Goal: Complete application form: Complete application form

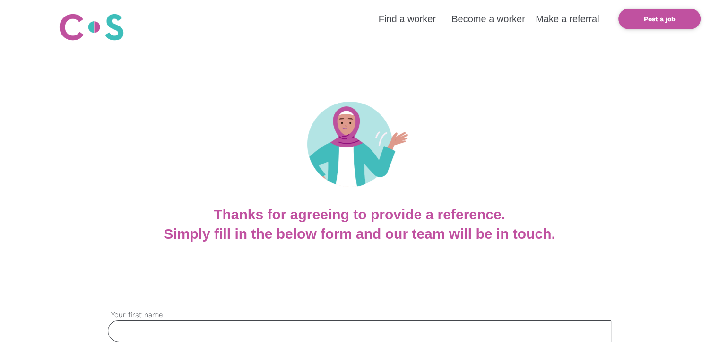
scroll to position [142, 0]
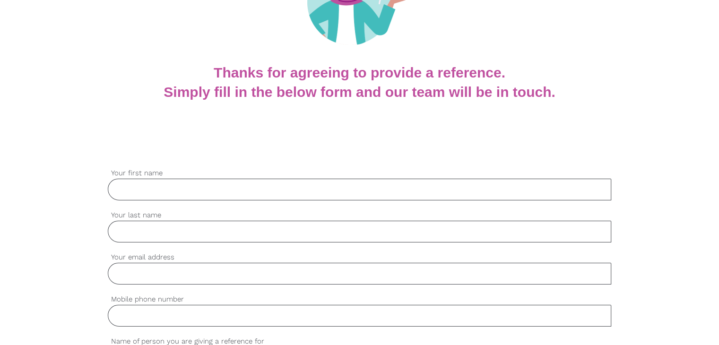
click at [179, 194] on input "Your first name" at bounding box center [359, 190] width 503 height 22
paste input "Gai"
type input "Gai"
click at [132, 233] on input "Your last name" at bounding box center [359, 232] width 503 height 22
paste input "Arou"
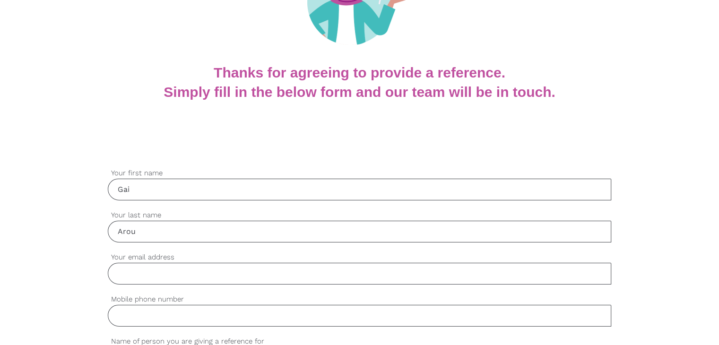
type input "Arou"
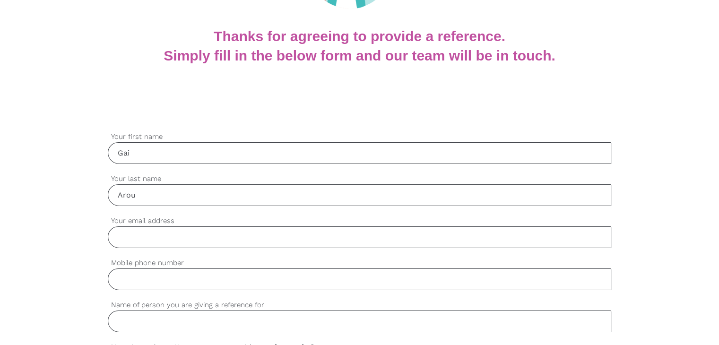
scroll to position [236, 0]
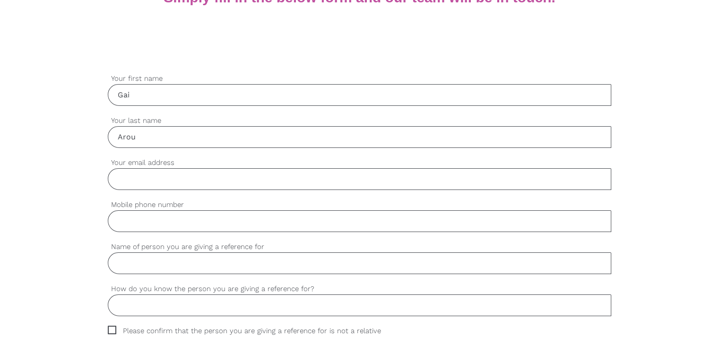
click at [136, 170] on input "Your email address" at bounding box center [359, 179] width 503 height 22
paste input "gaiarou03@gmail.com"
type input "gaiarou03@gmail.com"
click at [153, 223] on input "Mobile phone number" at bounding box center [359, 221] width 503 height 22
paste input "0489226978"
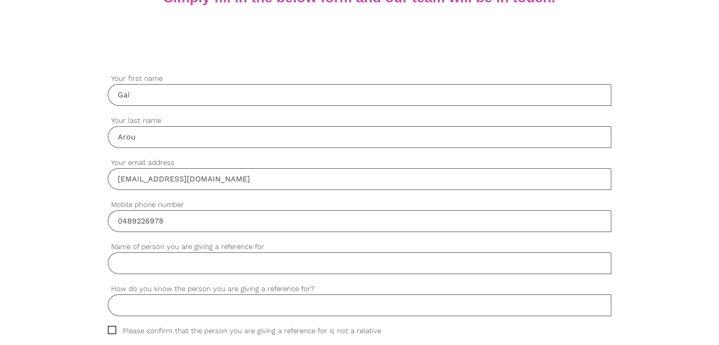
type input "0489226978"
click at [185, 263] on input "Name of person you are giving a reference for" at bounding box center [359, 263] width 503 height 22
paste input "Chukwuemeka Obiekwe Collins"
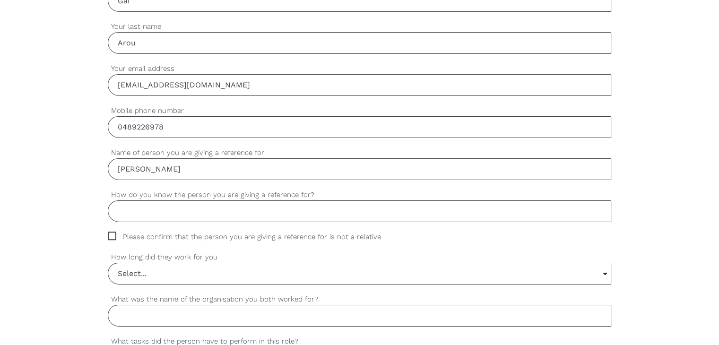
scroll to position [331, 0]
type input "Chukwuemeka Obiekwe Collins"
click at [178, 214] on input "How do you know the person you are giving a reference for?" at bounding box center [359, 211] width 503 height 22
paste input "Co worker"
type input "Co worker"
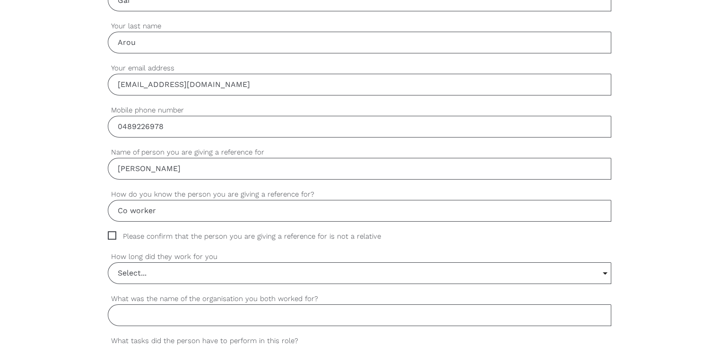
click at [117, 235] on span "Please confirm that the person you are giving a reference for is not a relative" at bounding box center [253, 236] width 291 height 11
click at [114, 235] on input "Please confirm that the person you are giving a reference for is not a relative" at bounding box center [111, 234] width 6 height 6
checkbox input "true"
click at [142, 274] on input "Select..." at bounding box center [359, 273] width 502 height 21
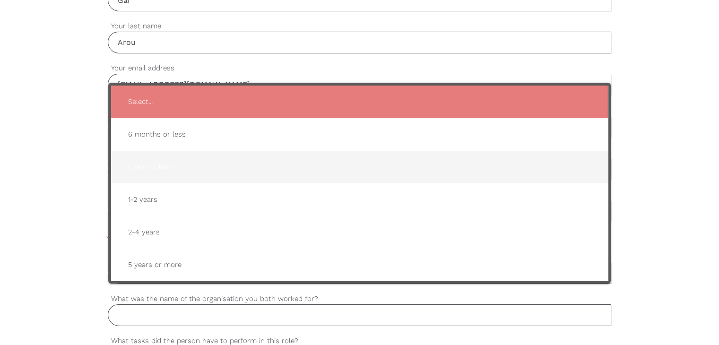
click at [181, 157] on span "1 year or less" at bounding box center [359, 166] width 478 height 23
type input "1 year or less"
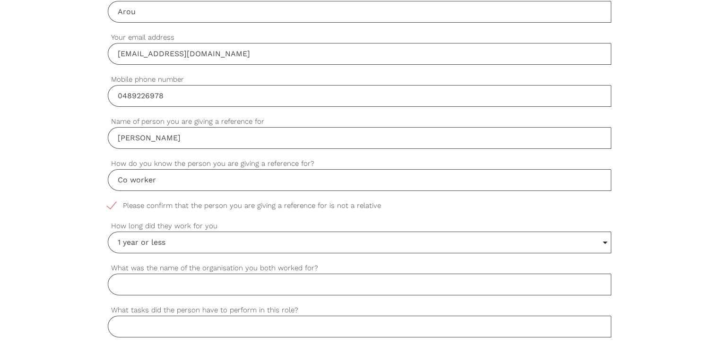
scroll to position [378, 0]
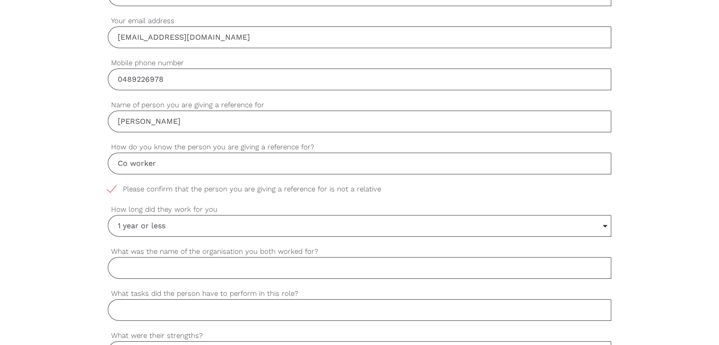
click at [163, 261] on input "What was the name of the organisation you both worked for?" at bounding box center [359, 268] width 503 height 22
paste input "VIP plastic manufacturing company brendale"
type input "VIP plastic manufacturing company brendale"
click at [146, 307] on input "What tasks did the person have to perform in this role?" at bounding box center [359, 310] width 503 height 22
click at [163, 305] on input "What tasks did the person have to perform in this role?" at bounding box center [359, 310] width 503 height 22
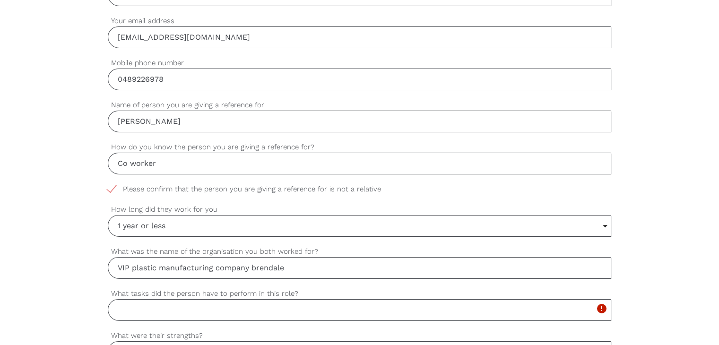
paste input "Factory labourer (label, packaging, operate simple machines)"
type input "Factory labourer (label, packaging, operate simple machines)"
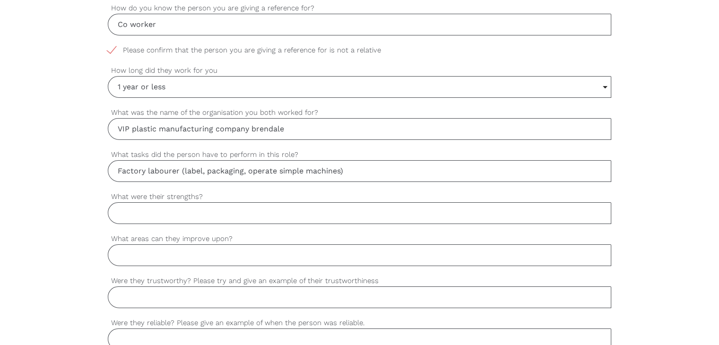
scroll to position [520, 0]
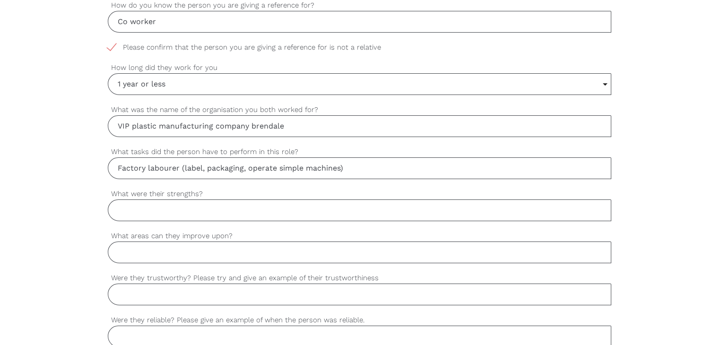
click at [149, 210] on input "What were their strengths?" at bounding box center [359, 210] width 503 height 22
paste input "Teamwork, fast learner"
type input "Teamwork, fast learner"
click at [136, 261] on div "settings What areas can they improve upon?" at bounding box center [359, 252] width 503 height 42
click at [140, 256] on input "What areas can they improve upon?" at bounding box center [359, 252] width 503 height 22
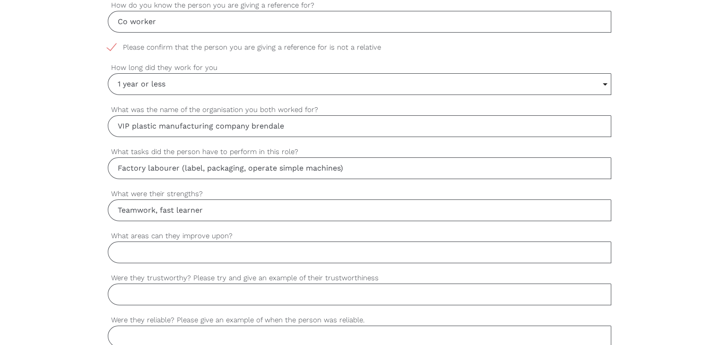
paste input "Multitasking"
type input "Multitasking"
drag, startPoint x: 214, startPoint y: 292, endPoint x: 211, endPoint y: 282, distance: 10.2
click at [214, 292] on input "Were they trustworthy? Please try and give an example of their trustworthiness" at bounding box center [359, 295] width 503 height 22
paste input "Yes always complete task given to him"
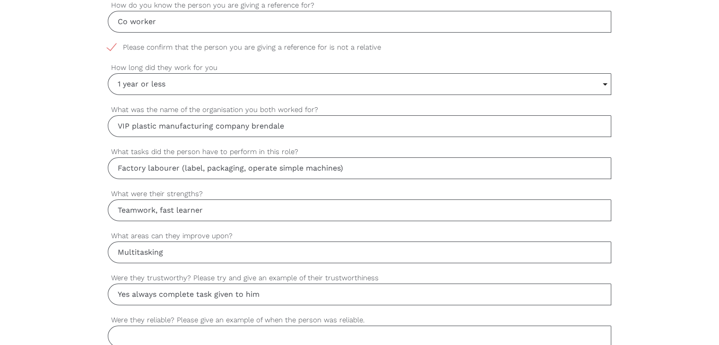
scroll to position [567, 0]
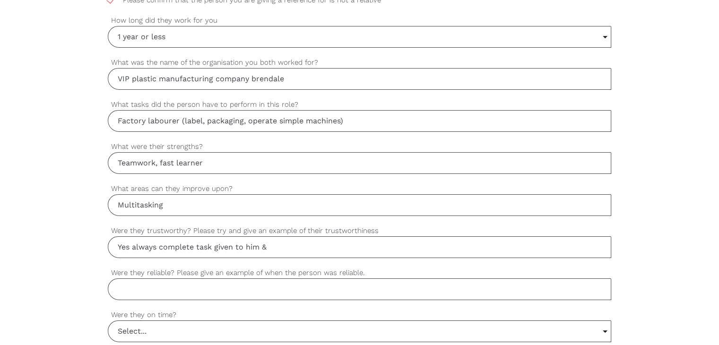
paste input "Yes, he consistently followed company safety procedures and handled materials w…"
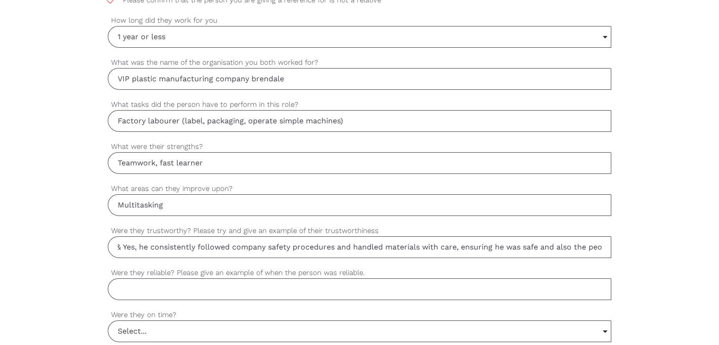
scroll to position [0, 0]
drag, startPoint x: 208, startPoint y: 235, endPoint x: 95, endPoint y: 250, distance: 113.9
click at [95, 250] on div "settings Gai Your first name settings Arou Your last name settings gaiarou03@gm…" at bounding box center [359, 167] width 719 height 887
click at [136, 246] on input "Yes always complete task given to him & Yes, he consistently followed company s…" at bounding box center [359, 247] width 503 height 22
click at [178, 271] on label "Were they reliable? Please give an example of when the person was reliable." at bounding box center [359, 272] width 503 height 11
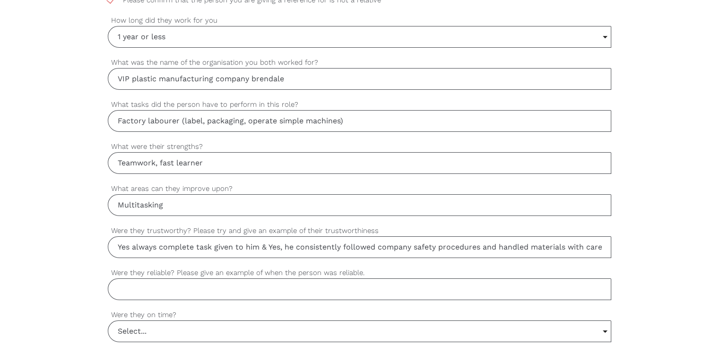
click at [178, 278] on input "Were they reliable? Please give an example of when the person was reliable." at bounding box center [359, 289] width 503 height 22
drag, startPoint x: 189, startPoint y: 249, endPoint x: 267, endPoint y: 254, distance: 78.6
click at [267, 254] on input "Yes always complete task given to him & Yes, he consistently followed company s…" at bounding box center [359, 247] width 503 height 22
click at [271, 248] on input "Yes always complete task given to him & Yes, he consistently followed company s…" at bounding box center [359, 247] width 503 height 22
drag, startPoint x: 300, startPoint y: 247, endPoint x: 271, endPoint y: 249, distance: 28.5
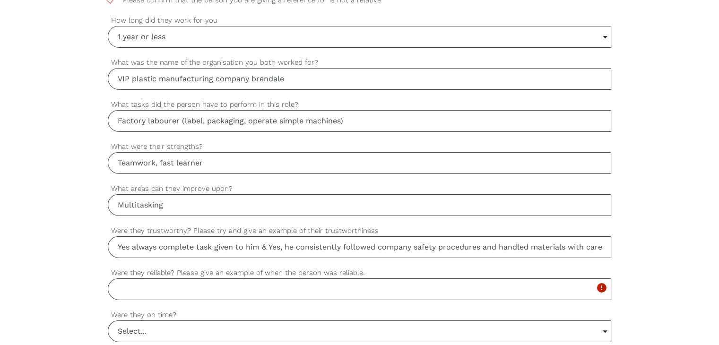
click at [271, 249] on input "Yes always complete task given to him & Yes, he consistently followed company s…" at bounding box center [359, 247] width 503 height 22
drag, startPoint x: 467, startPoint y: 248, endPoint x: 641, endPoint y: 241, distance: 173.5
click at [641, 241] on div "settings Gai Your first name settings Arou Your last name settings gaiarou03@gm…" at bounding box center [359, 167] width 719 height 887
click at [414, 248] on input "Yes always complete task given to him & consistently followed company safety pr…" at bounding box center [359, 247] width 503 height 22
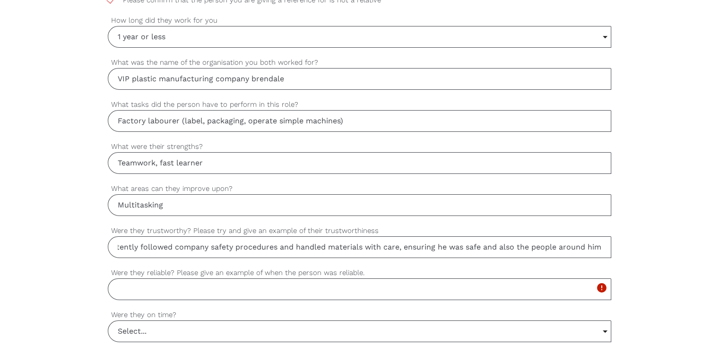
scroll to position [0, 0]
drag, startPoint x: 414, startPoint y: 248, endPoint x: 0, endPoint y: 306, distance: 418.0
click at [0, 306] on div "settings Gai Your first name settings Arou Your last name settings gaiarou03@gm…" at bounding box center [359, 167] width 719 height 887
type input "Yes always complete task given to him & consistently followed company safety pr…"
click at [153, 290] on input "Were they reliable? Please give an example of when the person was reliable." at bounding box center [359, 289] width 503 height 22
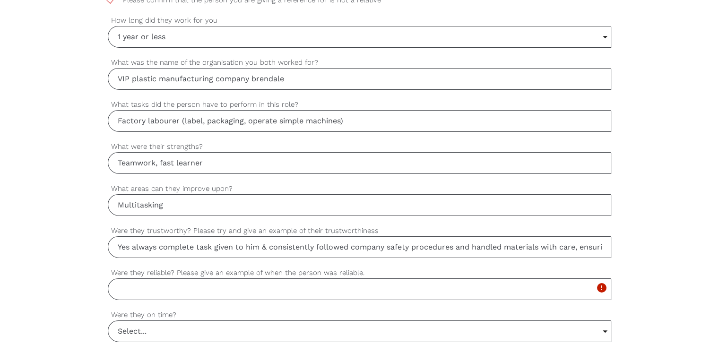
paste input "Yes, coming in on short notice"
click at [162, 289] on input "Yes, coming in on short notice" at bounding box center [359, 289] width 503 height 22
paste input "yes. he showed up on time for every shift and completed tasks without needing c…"
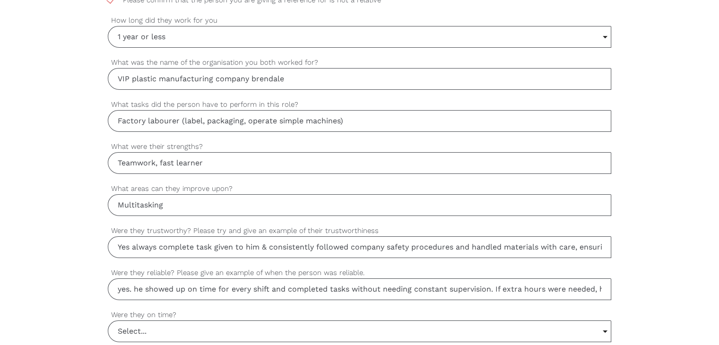
drag, startPoint x: 162, startPoint y: 289, endPoint x: 0, endPoint y: 329, distance: 166.9
click at [0, 328] on div "settings Gai Your first name settings Arou Your last name settings gaiarou03@gm…" at bounding box center [359, 167] width 719 height 887
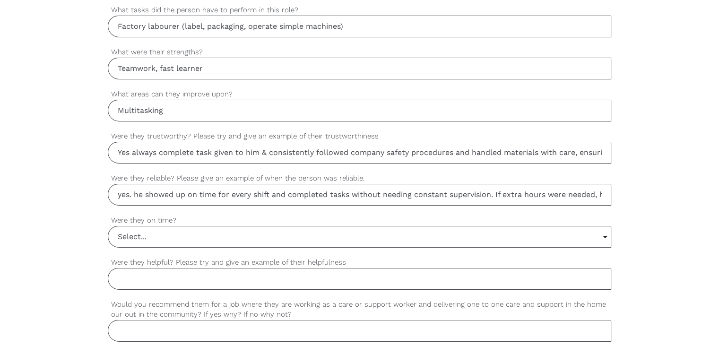
type input "yes. he showed up on time for every shift and completed tasks without needing c…"
click at [132, 238] on input "Select..." at bounding box center [359, 236] width 502 height 21
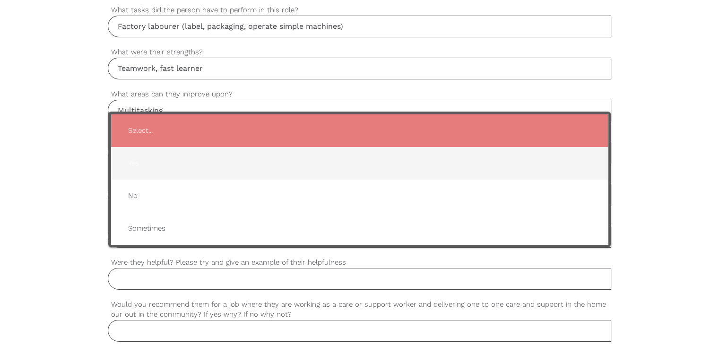
click at [141, 165] on span "Yes" at bounding box center [359, 163] width 478 height 23
type input "Yes"
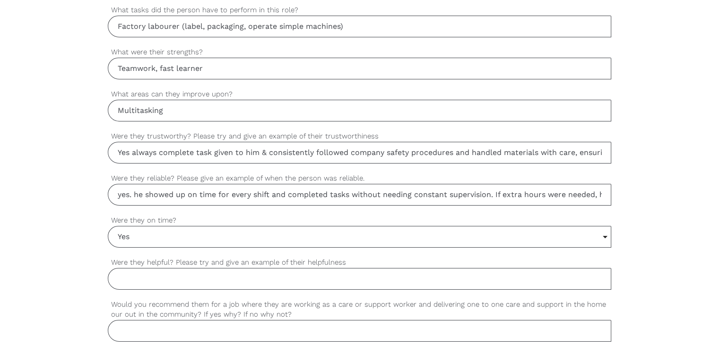
click at [129, 276] on input "Were they helpful? Please try and give an example of their helpfulness" at bounding box center [359, 279] width 503 height 22
paste input "es, they often assisted co-workers with tasks and were willing to step in whene…"
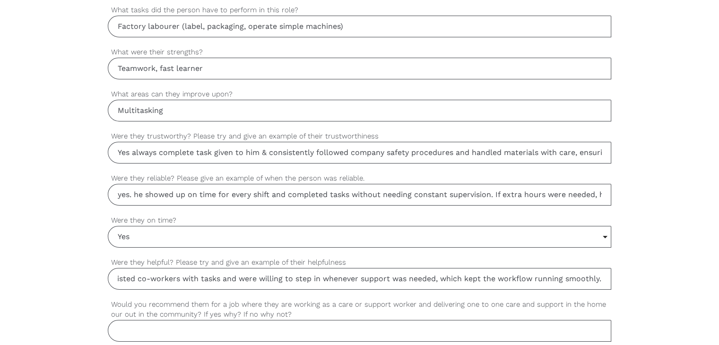
scroll to position [0, 0]
drag, startPoint x: 130, startPoint y: 278, endPoint x: 49, endPoint y: 278, distance: 81.3
click at [49, 278] on div "settings Gai Your first name settings Arou Your last name settings gaiarou03@gm…" at bounding box center [359, 72] width 719 height 887
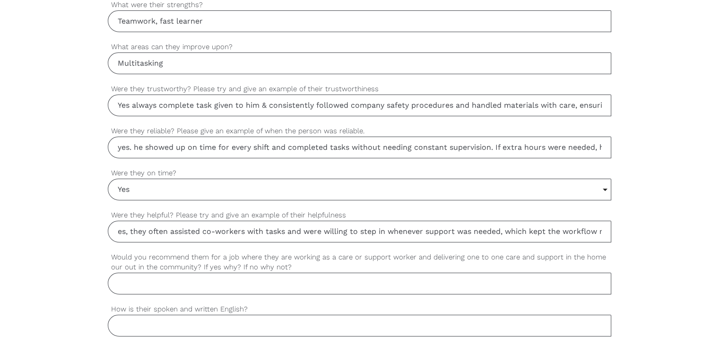
type input "es, they often assisted co-workers with tasks and were willing to step in whene…"
click at [132, 280] on input "Would you recommend them for a job where they are working as a care or support …" at bounding box center [359, 284] width 503 height 22
paste input "Yes, I would recommend them. Their reliability, attention to detail, and willin…"
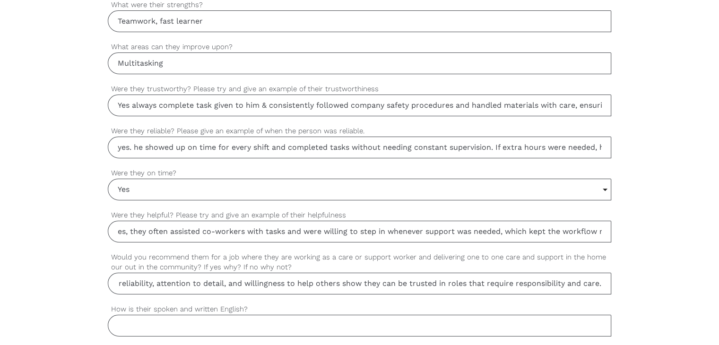
scroll to position [0, 0]
drag, startPoint x: 132, startPoint y: 280, endPoint x: 13, endPoint y: 282, distance: 119.6
click at [13, 282] on div "settings Gai Your first name settings Arou Your last name settings gaiarou03@gm…" at bounding box center [359, 25] width 719 height 887
type input "Yes, I would recommend them. Their reliability, attention to detail, and willin…"
drag, startPoint x: 140, startPoint y: 224, endPoint x: 36, endPoint y: 242, distance: 105.1
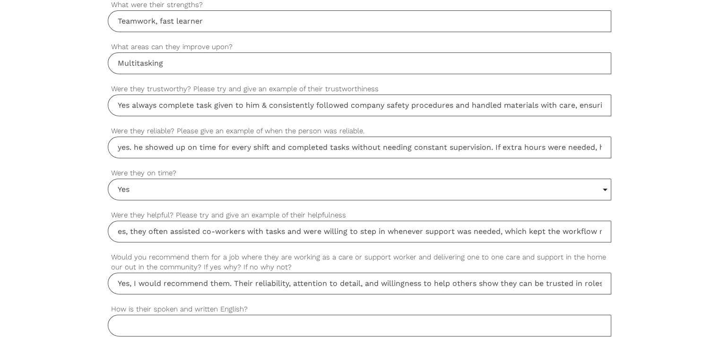
click at [36, 242] on div "settings Gai Your first name settings Arou Your last name settings gaiarou03@gm…" at bounding box center [359, 25] width 719 height 887
click at [116, 229] on input "es, they often assisted co-workers with tasks and were willing to step in whene…" at bounding box center [359, 232] width 503 height 22
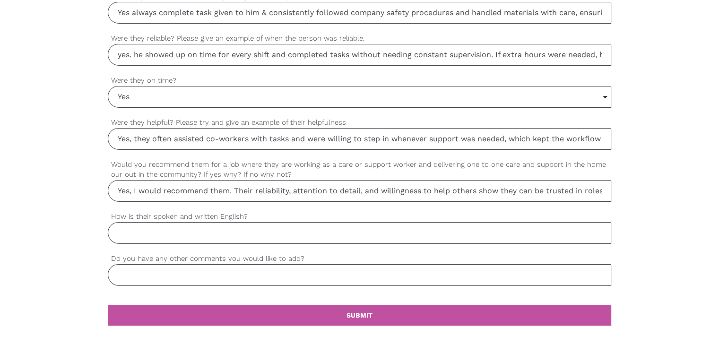
scroll to position [803, 0]
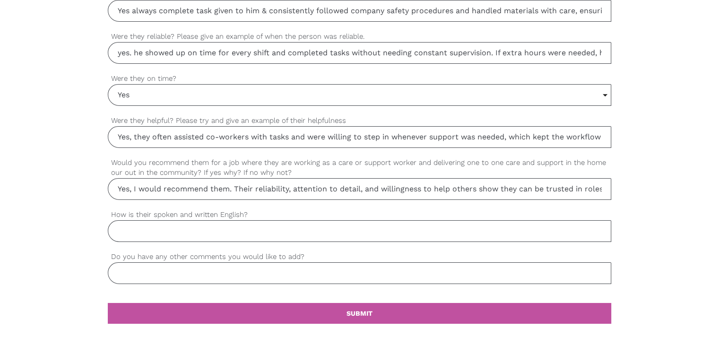
type input "Yes, they often assisted co-workers with tasks and were willing to step in when…"
click at [139, 230] on input "How is their spoken and written English?" at bounding box center [359, 231] width 503 height 22
paste input "Well spoken and good handwriting"
type input "Well spoken and good handwriting"
click at [155, 265] on input "Do you have any other comments you would like to add?" at bounding box center [359, 273] width 503 height 22
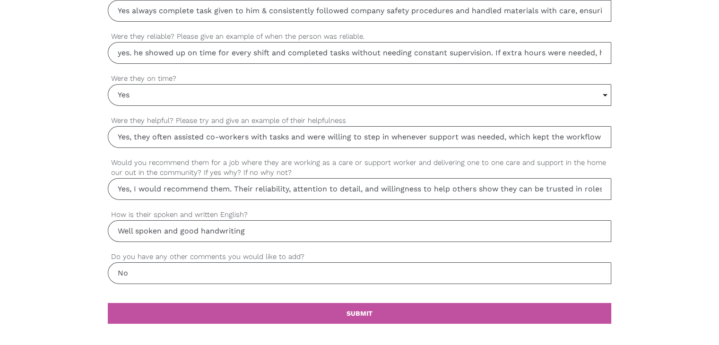
type input "No"
click at [322, 229] on input "Well spoken and good handwriting" at bounding box center [359, 231] width 503 height 22
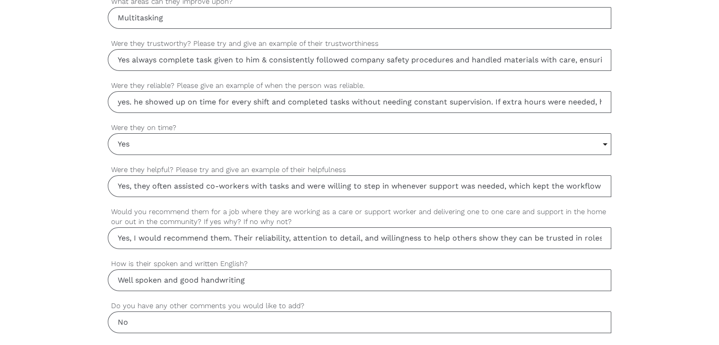
scroll to position [898, 0]
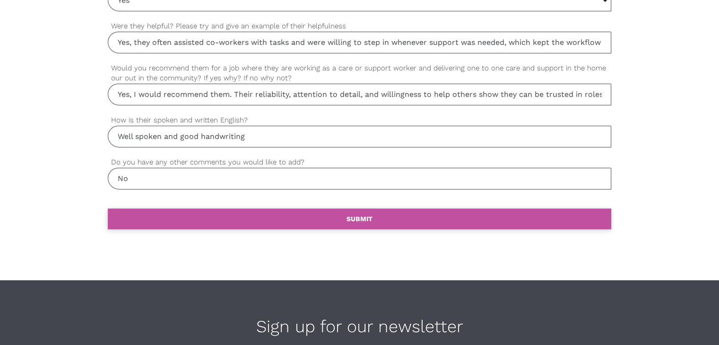
click at [370, 216] on b "SUBMIT" at bounding box center [359, 219] width 26 height 8
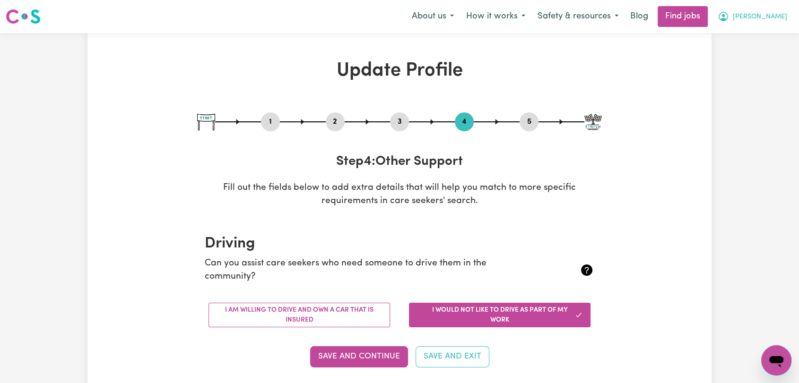
drag, startPoint x: 774, startPoint y: 10, endPoint x: 769, endPoint y: 19, distance: 10.4
click at [774, 10] on button "Domenica" at bounding box center [752, 17] width 82 height 20
click at [777, 19] on span "Domenica" at bounding box center [759, 17] width 54 height 10
click at [756, 75] on link "Logout" at bounding box center [755, 72] width 75 height 18
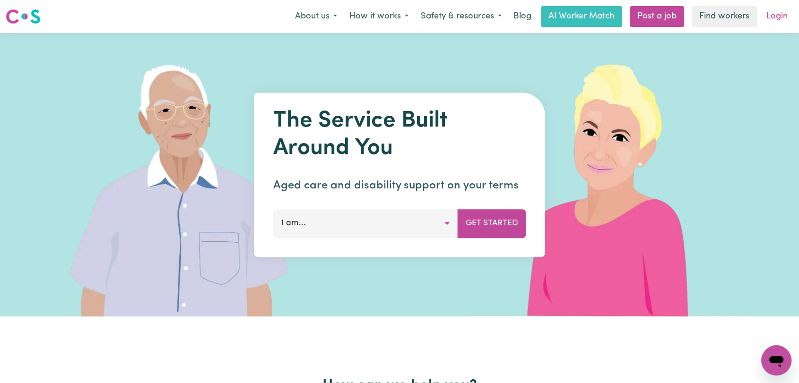
click at [776, 17] on link "Login" at bounding box center [776, 16] width 33 height 21
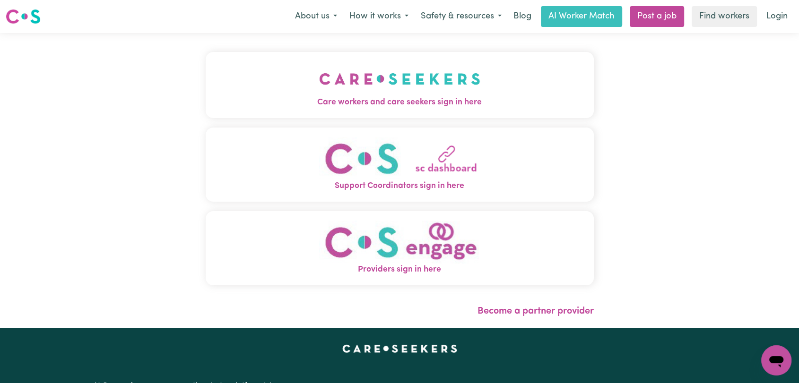
click at [320, 77] on img "Care workers and care seekers sign in here" at bounding box center [399, 78] width 161 height 35
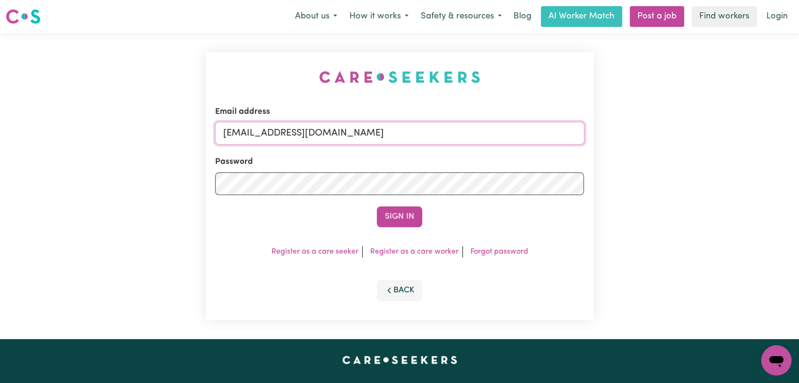
drag, startPoint x: 416, startPoint y: 133, endPoint x: 401, endPoint y: 144, distance: 18.0
click at [416, 133] on input "onboardingcs@careseekers.com.au" at bounding box center [399, 133] width 369 height 23
drag, startPoint x: 270, startPoint y: 133, endPoint x: 505, endPoint y: 155, distance: 235.8
click at [505, 155] on form "Email address Superuser~jakedworkin@hotmail.com Password Sign In" at bounding box center [399, 166] width 369 height 121
type input "Superuser~obiekweemeka3@gmail.com"
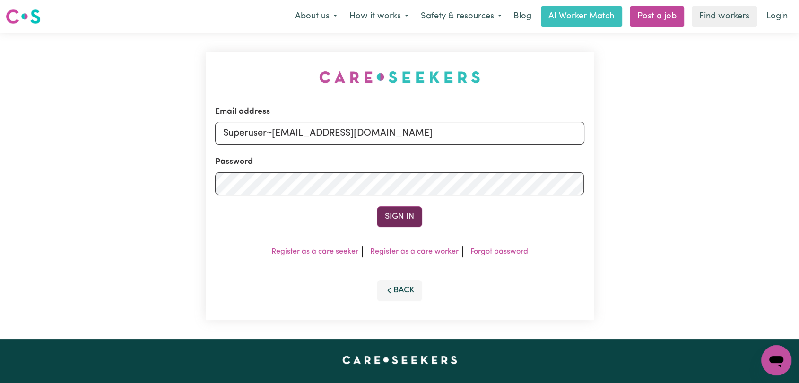
click at [403, 220] on button "Sign In" at bounding box center [399, 216] width 45 height 21
